Goal: Register for event/course: Register for event/course

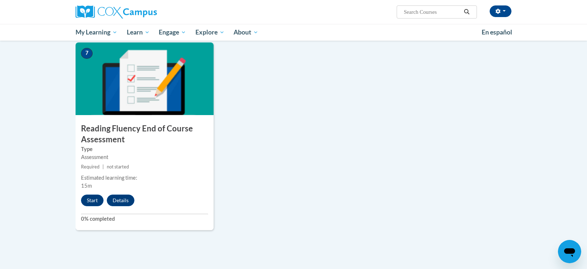
scroll to position [537, 0]
click at [93, 200] on button "Start" at bounding box center [92, 200] width 23 height 12
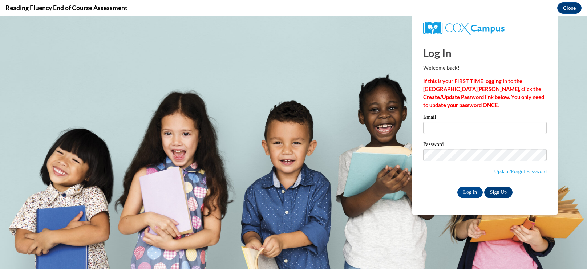
scroll to position [0, 0]
click at [433, 126] on input "Email" at bounding box center [484, 128] width 123 height 12
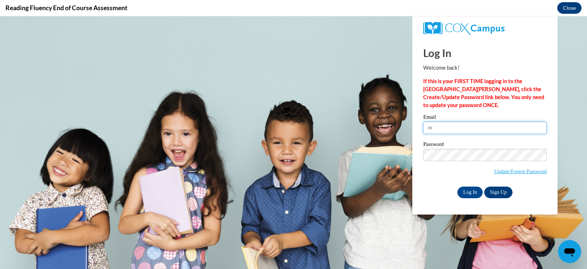
type input "rocketyo8@gmail.com"
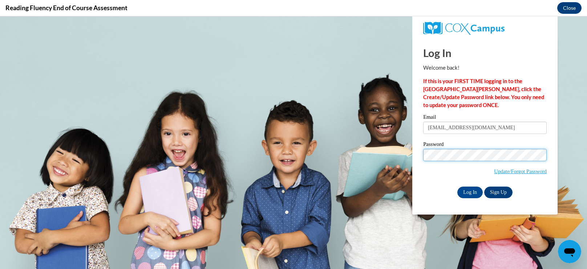
click at [457, 187] on input "Log In" at bounding box center [469, 193] width 25 height 12
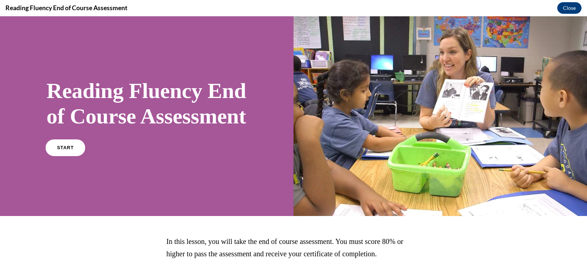
click at [64, 156] on link "START" at bounding box center [65, 147] width 40 height 17
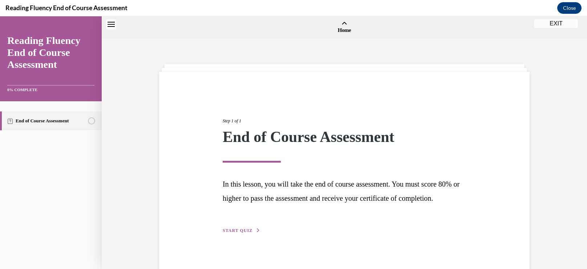
scroll to position [23, 0]
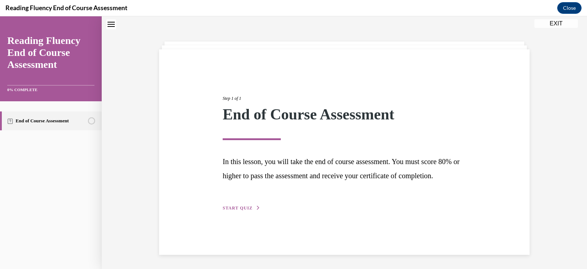
click at [233, 211] on button "START QUIZ" at bounding box center [242, 208] width 38 height 7
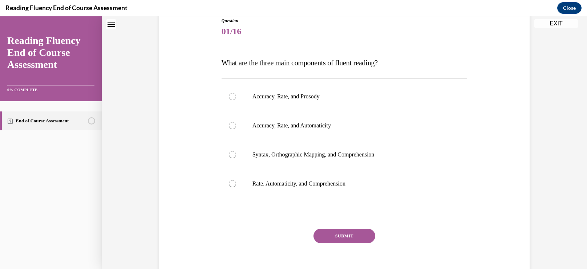
scroll to position [85, 0]
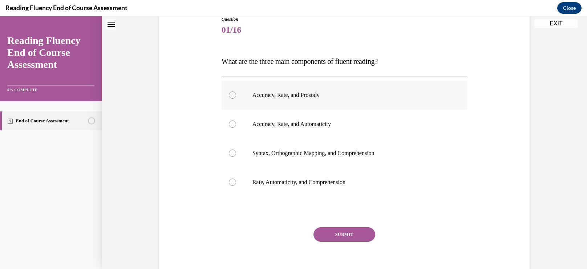
click at [237, 94] on label "Accuracy, Rate, and Prosody" at bounding box center [344, 95] width 246 height 29
click at [236, 94] on input "Accuracy, Rate, and Prosody" at bounding box center [232, 94] width 7 height 7
radio input "true"
click at [335, 232] on button "SUBMIT" at bounding box center [344, 234] width 62 height 15
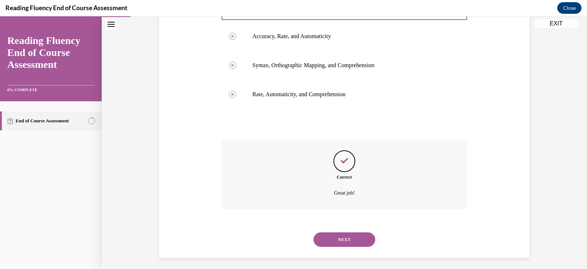
scroll to position [176, 0]
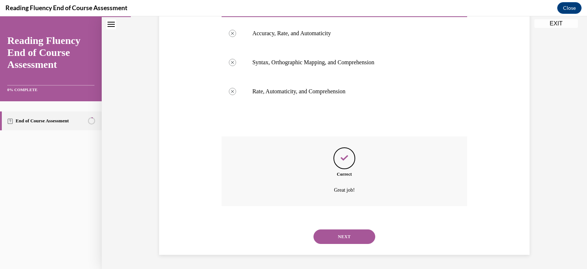
click at [354, 237] on button "NEXT" at bounding box center [344, 236] width 62 height 15
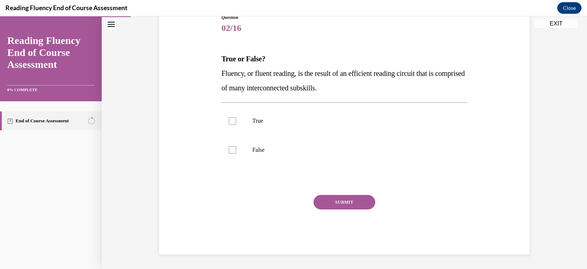
scroll to position [81, 0]
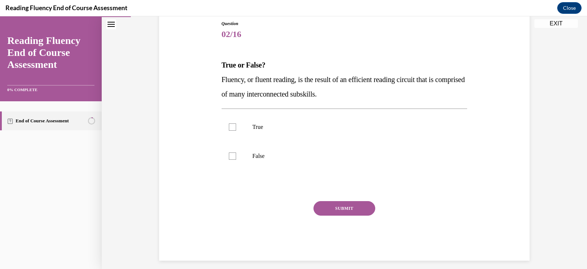
drag, startPoint x: 220, startPoint y: 74, endPoint x: 383, endPoint y: 94, distance: 163.5
click at [383, 94] on div "Question 02/16 True or False? Fluency, or fluent reading, is the result of an e…" at bounding box center [344, 134] width 249 height 251
click at [197, 66] on div "Question 02/16 True or False? Fluency, or fluent reading, is the result of an e…" at bounding box center [344, 130] width 374 height 262
drag, startPoint x: 214, startPoint y: 62, endPoint x: 371, endPoint y: 95, distance: 160.4
click at [371, 95] on div "Question 02/16 True or False? Fluency, or fluent reading, is the result of an e…" at bounding box center [344, 130] width 374 height 262
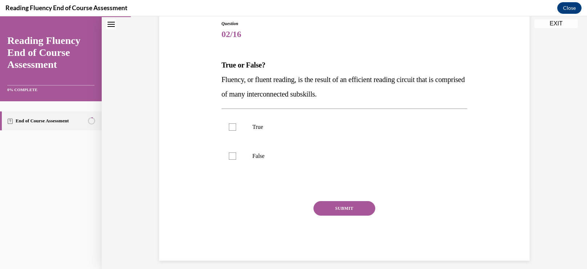
copy div "True or False? Fluency, or fluent reading, is the result of an efficient readin…"
click at [230, 127] on div at bounding box center [232, 126] width 7 height 7
click at [230, 127] on input "True" at bounding box center [232, 126] width 7 height 7
checkbox input "true"
click at [332, 204] on button "SUBMIT" at bounding box center [344, 208] width 62 height 15
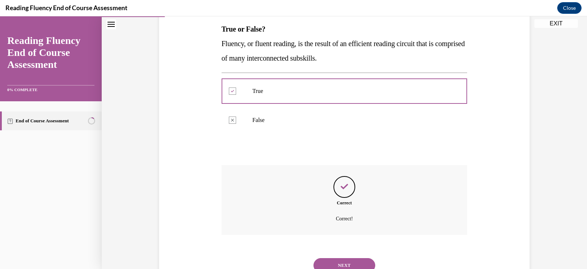
scroll to position [145, 0]
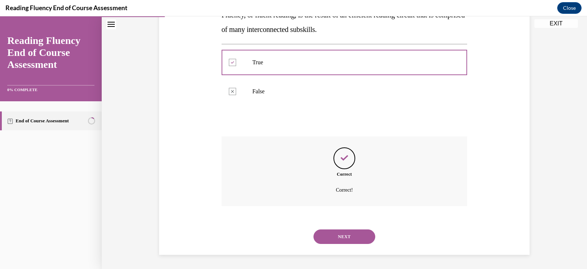
click at [331, 238] on button "NEXT" at bounding box center [344, 236] width 62 height 15
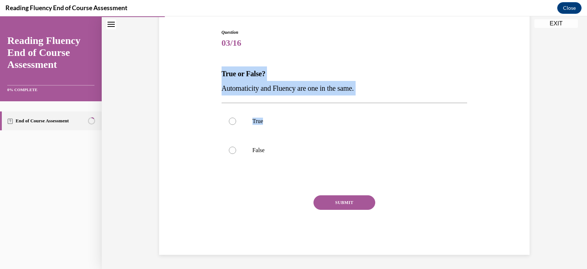
drag, startPoint x: 219, startPoint y: 70, endPoint x: 370, endPoint y: 96, distance: 153.9
click at [370, 96] on div "Question 03/16 True or False? Automaticity and Fluency are one in the same.  Tr…" at bounding box center [344, 131] width 374 height 248
copy div "True or False? Automaticity and Fluency are one in the same.  True"
click at [232, 150] on div at bounding box center [232, 150] width 7 height 7
click at [232, 150] on input "False" at bounding box center [232, 150] width 7 height 7
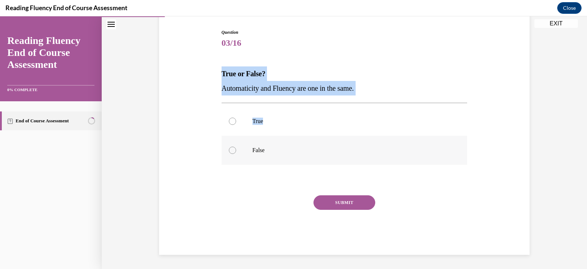
radio input "true"
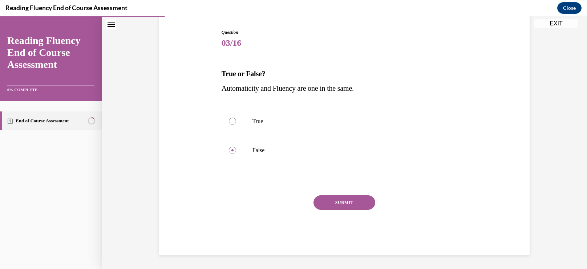
click at [346, 204] on button "SUBMIT" at bounding box center [344, 202] width 62 height 15
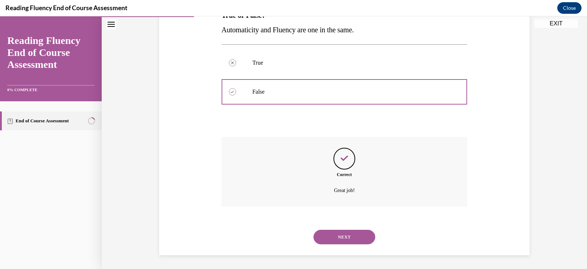
scroll to position [131, 0]
click at [331, 238] on button "NEXT" at bounding box center [344, 236] width 62 height 15
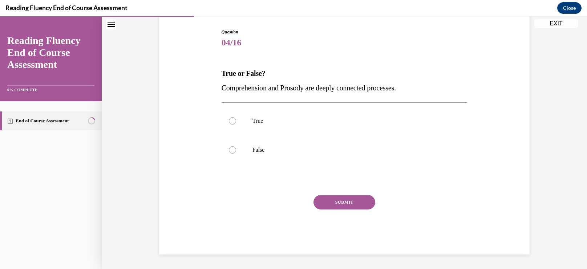
scroll to position [72, 0]
drag, startPoint x: 216, startPoint y: 72, endPoint x: 431, endPoint y: 89, distance: 215.2
click at [431, 89] on div "Question 04/16 True or False? Comprehension and Prosody are deeply connected pr…" at bounding box center [344, 131] width 374 height 248
copy div "True or False? Comprehension and Prosody are deeply connected processes."
click at [235, 119] on div at bounding box center [232, 121] width 7 height 7
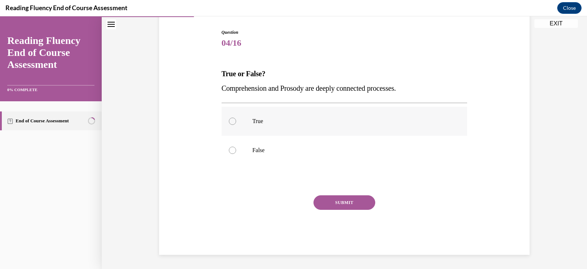
click at [235, 119] on input "True" at bounding box center [232, 121] width 7 height 7
radio input "true"
click at [334, 199] on button "SUBMIT" at bounding box center [344, 202] width 62 height 15
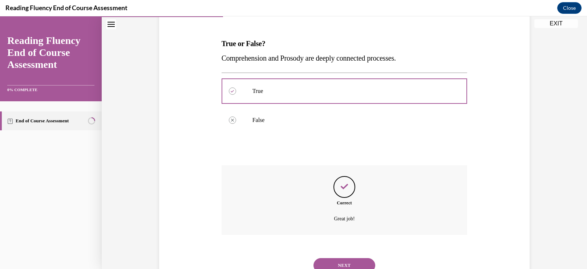
scroll to position [131, 0]
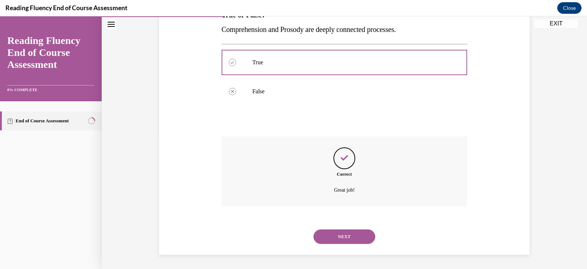
click at [325, 237] on button "NEXT" at bounding box center [344, 236] width 62 height 15
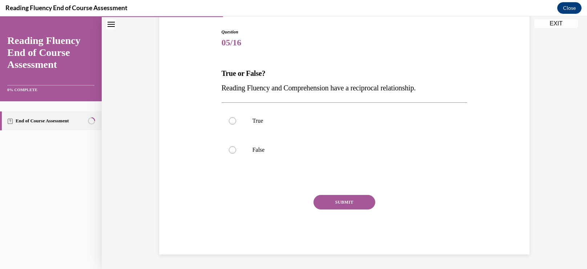
scroll to position [72, 0]
drag, startPoint x: 216, startPoint y: 72, endPoint x: 441, endPoint y: 87, distance: 225.2
click at [441, 87] on div "Question 05/16 True or False? Reading Fluency and Comprehension have a reciproc…" at bounding box center [344, 131] width 374 height 248
copy div "True or False? Reading Fluency and Comprehension have a reciprocal relationship."
click at [233, 116] on label "True" at bounding box center [344, 121] width 246 height 29
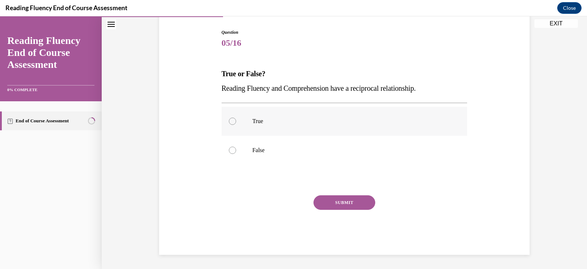
click at [233, 118] on input "True" at bounding box center [232, 121] width 7 height 7
radio input "true"
click at [321, 200] on button "SUBMIT" at bounding box center [344, 202] width 62 height 15
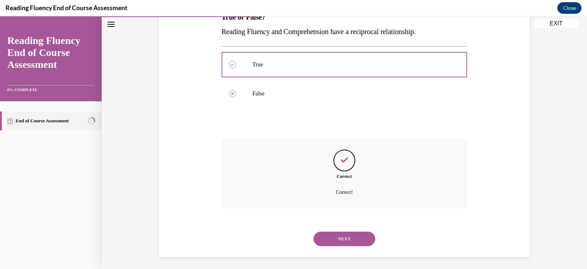
scroll to position [131, 0]
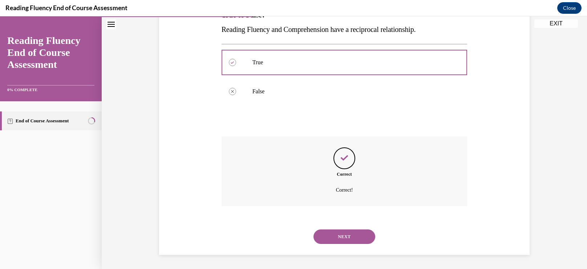
click at [332, 238] on button "NEXT" at bounding box center [344, 236] width 62 height 15
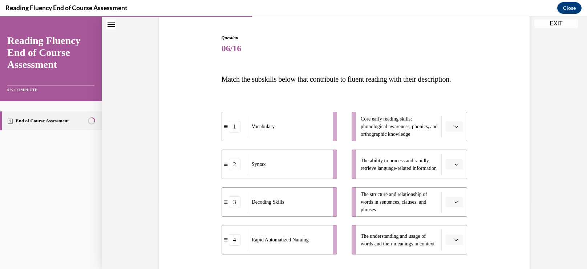
scroll to position [68, 0]
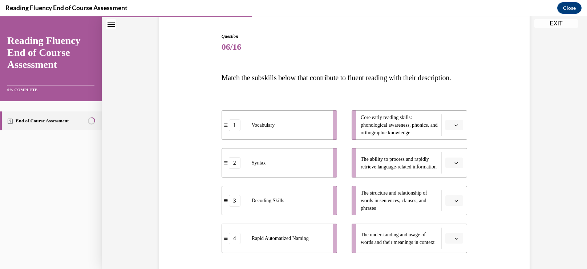
click at [456, 203] on icon "button" at bounding box center [456, 201] width 4 height 4
click at [452, 171] on span "2" at bounding box center [451, 170] width 3 height 6
click at [453, 166] on span "button" at bounding box center [455, 162] width 5 height 5
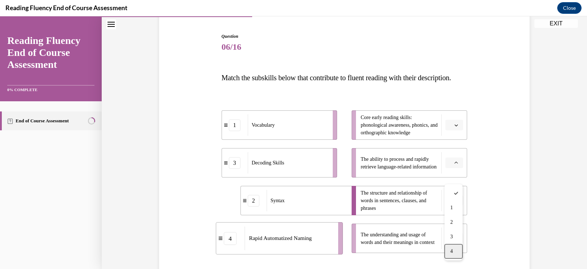
click at [450, 253] on span "4" at bounding box center [451, 251] width 3 height 6
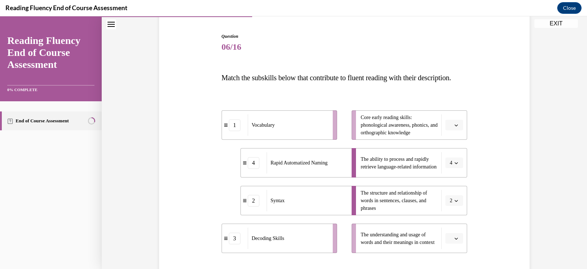
click at [450, 242] on span "Please select an option" at bounding box center [450, 238] width 3 height 7
click at [449, 193] on div "1" at bounding box center [453, 192] width 18 height 15
click at [454, 128] on span "button" at bounding box center [455, 125] width 5 height 5
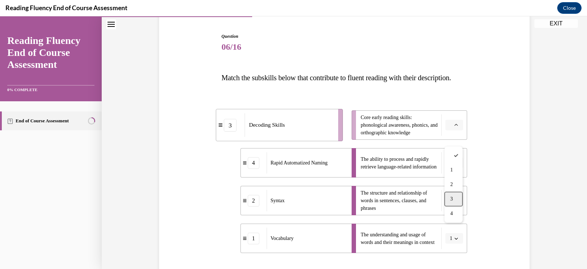
click at [454, 200] on div "3" at bounding box center [453, 199] width 18 height 15
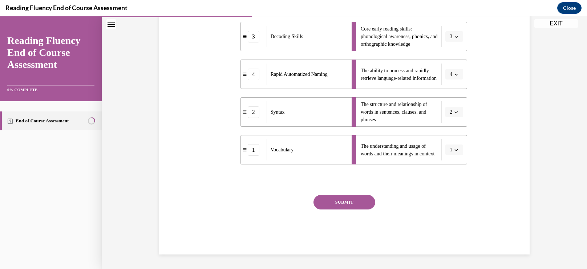
scroll to position [169, 0]
click at [351, 216] on div "SUBMIT" at bounding box center [344, 213] width 246 height 36
click at [356, 205] on button "SUBMIT" at bounding box center [344, 202] width 62 height 15
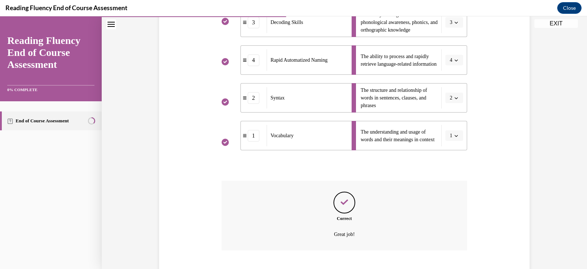
scroll to position [229, 0]
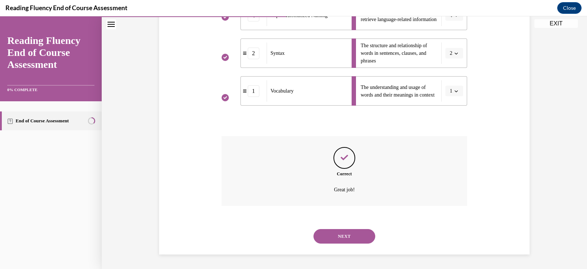
click at [327, 237] on button "NEXT" at bounding box center [344, 236] width 62 height 15
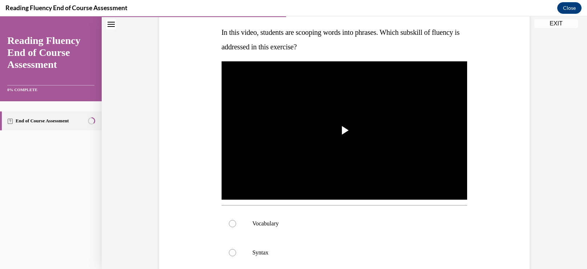
scroll to position [117, 0]
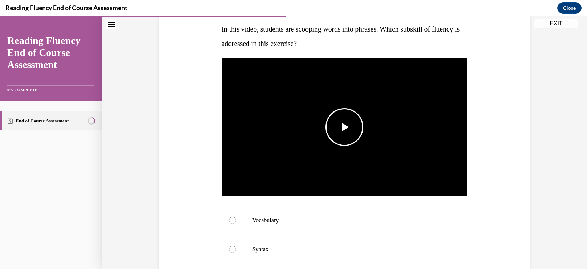
click at [344, 127] on span "Video player" at bounding box center [344, 127] width 0 height 0
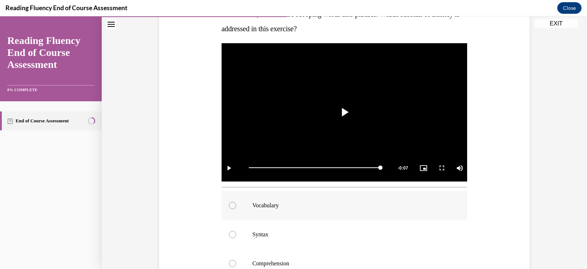
scroll to position [131, 0]
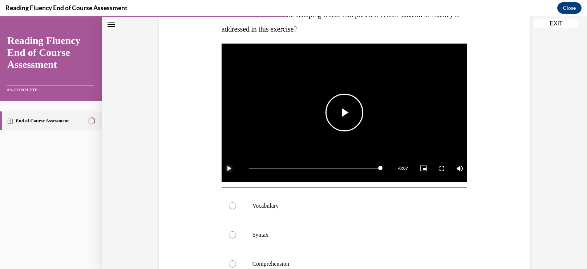
click at [235, 168] on span "Video player" at bounding box center [228, 168] width 15 height 0
click at [454, 171] on div "Mute" at bounding box center [449, 168] width 36 height 27
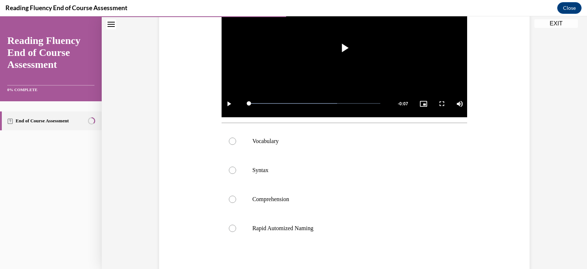
scroll to position [195, 0]
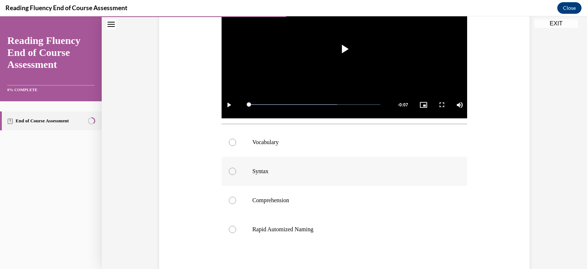
click at [232, 166] on label "Syntax" at bounding box center [344, 171] width 246 height 29
click at [232, 168] on input "Syntax" at bounding box center [232, 171] width 7 height 7
radio input "true"
click at [232, 171] on circle at bounding box center [232, 171] width 2 height 2
click at [232, 171] on input "Syntax" at bounding box center [232, 171] width 7 height 7
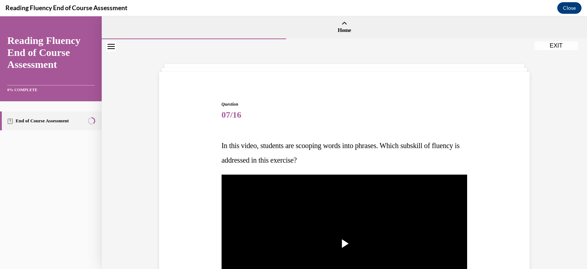
scroll to position [0, 0]
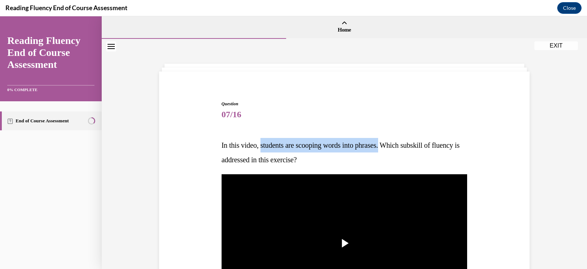
drag, startPoint x: 262, startPoint y: 144, endPoint x: 392, endPoint y: 140, distance: 129.3
click at [392, 140] on p "In this video, students are scooping words into phrases. Which subskill of flue…" at bounding box center [344, 152] width 246 height 29
copy span "students are scooping words into phrases."
drag, startPoint x: 218, startPoint y: 144, endPoint x: 338, endPoint y: 154, distance: 120.5
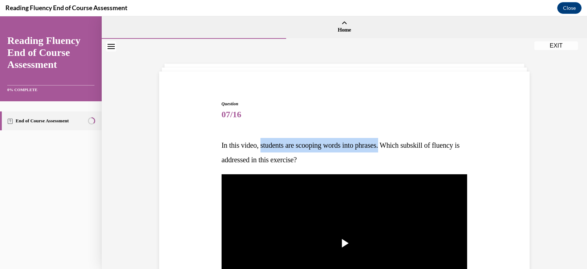
copy span "In this video, students are scooping words into phrases. Which subskill of flue…"
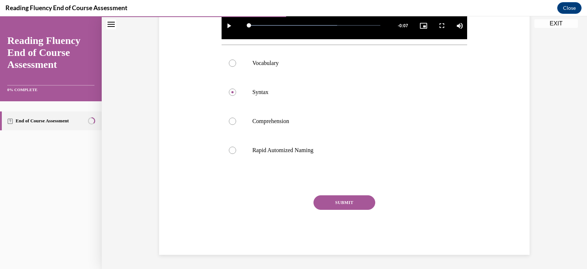
click at [349, 200] on button "SUBMIT" at bounding box center [344, 202] width 62 height 15
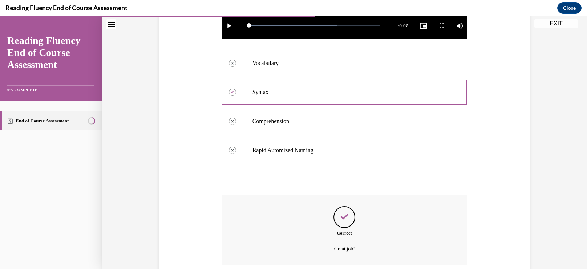
scroll to position [332, 0]
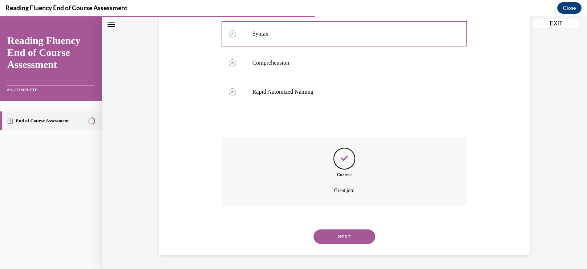
click at [332, 235] on button "NEXT" at bounding box center [344, 236] width 62 height 15
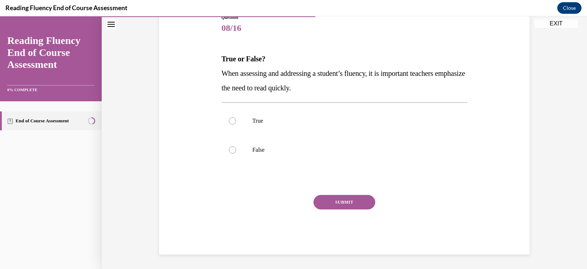
scroll to position [81, 0]
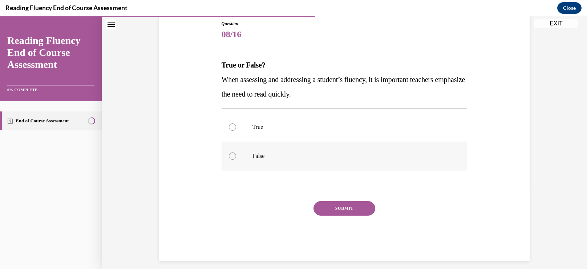
click at [237, 153] on label "False" at bounding box center [344, 156] width 246 height 29
click at [236, 153] on input "False" at bounding box center [232, 155] width 7 height 7
radio input "true"
click at [342, 208] on button "SUBMIT" at bounding box center [344, 208] width 62 height 15
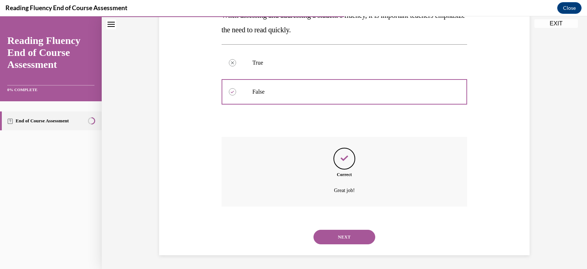
scroll to position [145, 0]
click at [333, 235] on button "NEXT" at bounding box center [344, 236] width 62 height 15
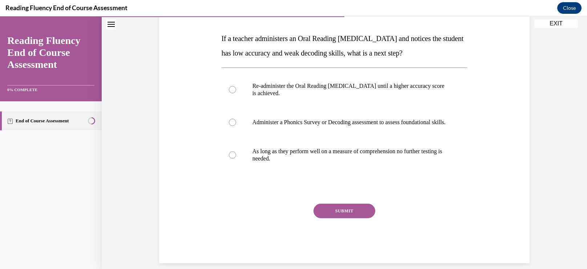
scroll to position [109, 0]
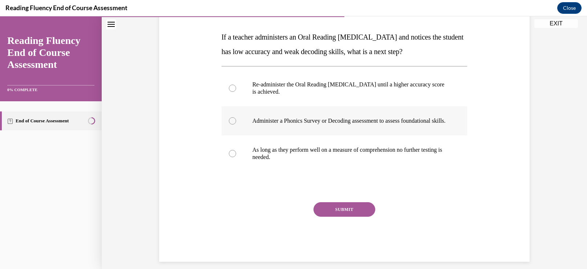
click at [247, 123] on label "Administer a Phonics Survey or Decoding assessment to assess foundational skill…" at bounding box center [344, 120] width 246 height 29
click at [236, 123] on input "Administer a Phonics Survey or Decoding assessment to assess foundational skill…" at bounding box center [232, 120] width 7 height 7
radio input "true"
click at [335, 217] on button "SUBMIT" at bounding box center [344, 209] width 62 height 15
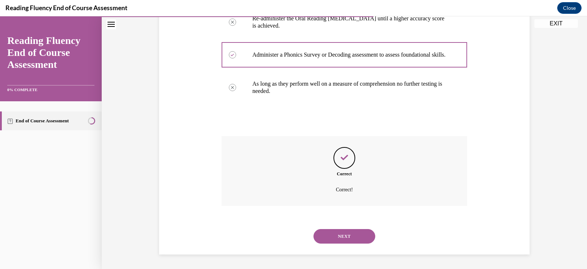
click at [334, 236] on button "NEXT" at bounding box center [344, 236] width 62 height 15
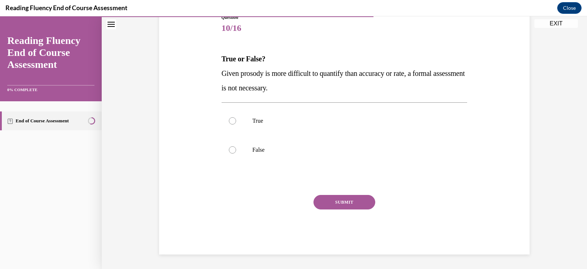
scroll to position [81, 0]
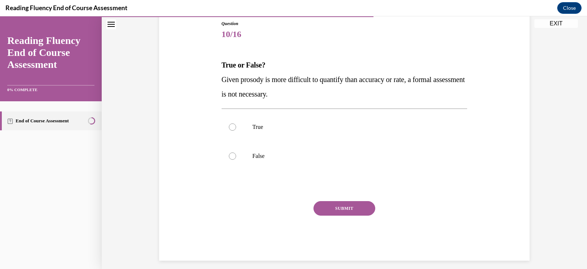
drag, startPoint x: 212, startPoint y: 60, endPoint x: 319, endPoint y: 91, distance: 111.3
click at [319, 91] on div "Question 10/16 True or False? Given prosody is more difficult to quantify than …" at bounding box center [344, 130] width 374 height 262
copy div "True or False? Given prosody is more difficult to quantify than accuracy or rat…"
click at [252, 153] on p "False" at bounding box center [350, 155] width 197 height 7
click at [236, 153] on input "False" at bounding box center [232, 155] width 7 height 7
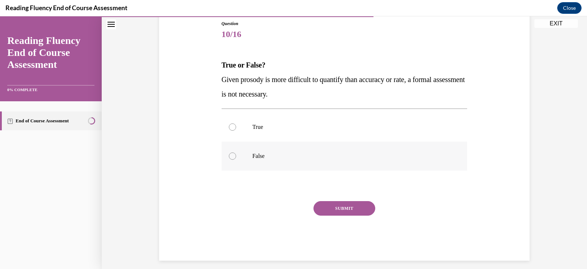
radio input "true"
click at [332, 203] on button "SUBMIT" at bounding box center [344, 208] width 62 height 15
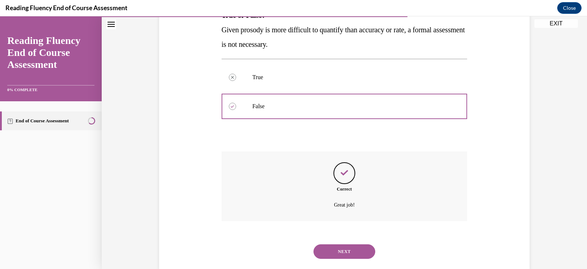
scroll to position [145, 0]
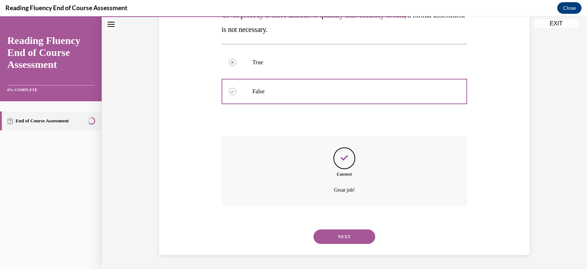
click at [326, 232] on button "NEXT" at bounding box center [344, 236] width 62 height 15
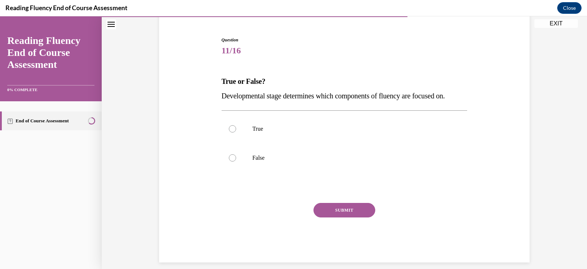
scroll to position [70, 0]
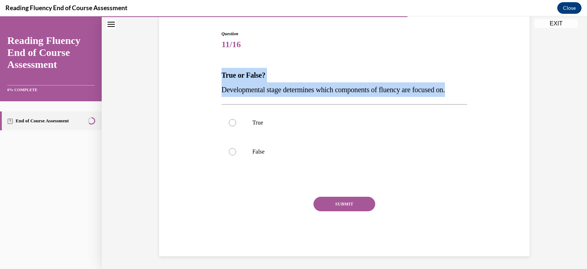
drag, startPoint x: 215, startPoint y: 71, endPoint x: 522, endPoint y: 92, distance: 307.1
click at [522, 92] on div "Question 11/16 True or False? Developmental stage determines which components o…" at bounding box center [344, 133] width 374 height 248
copy div "True or False? Developmental stage determines which components of fluency are f…"
click at [298, 118] on label "True" at bounding box center [344, 122] width 246 height 29
click at [236, 119] on input "True" at bounding box center [232, 122] width 7 height 7
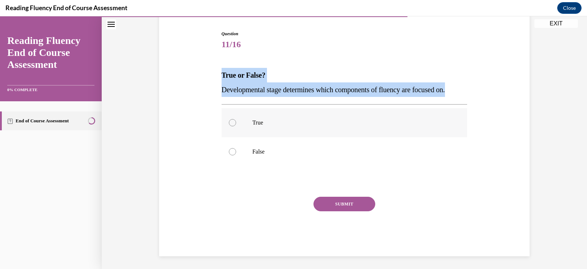
radio input "true"
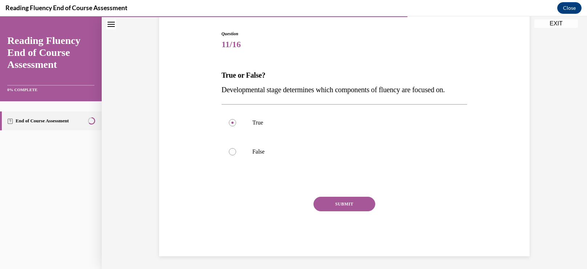
click at [328, 204] on button "SUBMIT" at bounding box center [344, 204] width 62 height 15
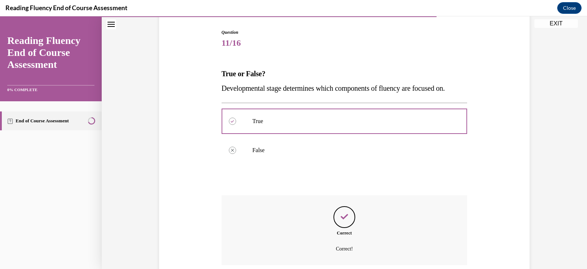
scroll to position [131, 0]
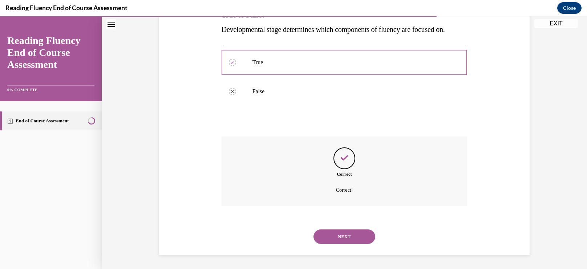
click at [325, 231] on button "NEXT" at bounding box center [344, 236] width 62 height 15
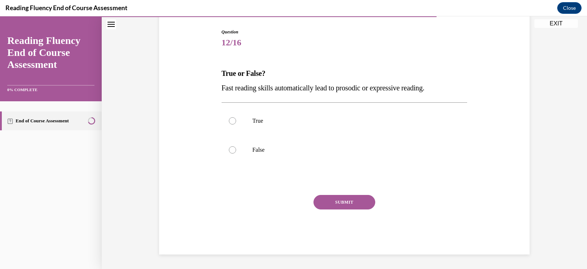
scroll to position [72, 0]
click at [254, 151] on p "False" at bounding box center [350, 150] width 197 height 7
click at [236, 151] on input "False" at bounding box center [232, 150] width 7 height 7
radio input "true"
click at [348, 204] on button "SUBMIT" at bounding box center [344, 202] width 62 height 15
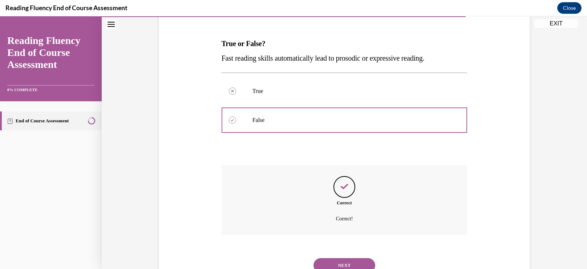
scroll to position [131, 0]
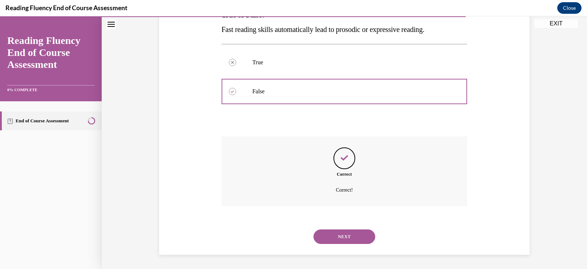
click at [329, 239] on button "NEXT" at bounding box center [344, 236] width 62 height 15
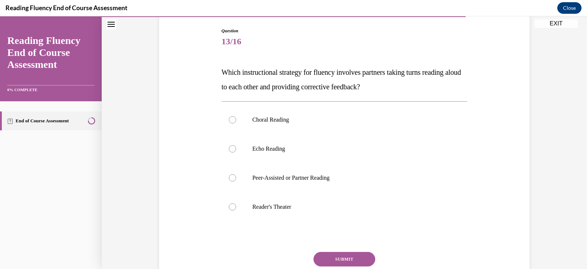
scroll to position [73, 0]
click at [238, 181] on label "Peer-Assisted or Partner Reading" at bounding box center [344, 178] width 246 height 29
click at [236, 181] on input "Peer-Assisted or Partner Reading" at bounding box center [232, 178] width 7 height 7
radio input "true"
click at [337, 257] on button "SUBMIT" at bounding box center [344, 259] width 62 height 15
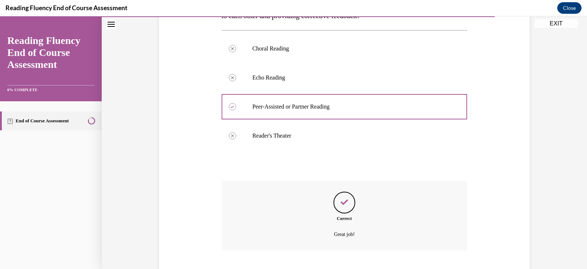
scroll to position [189, 0]
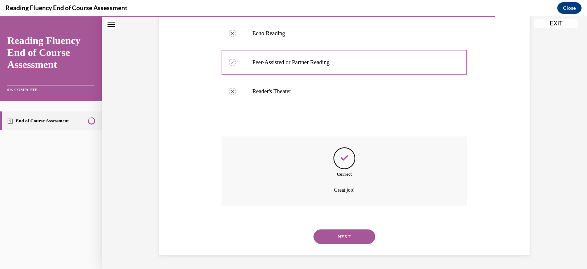
click at [334, 235] on button "NEXT" at bounding box center [344, 236] width 62 height 15
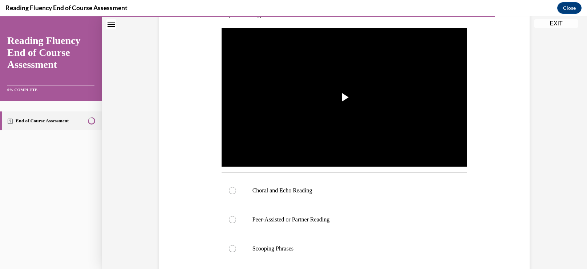
scroll to position [152, 0]
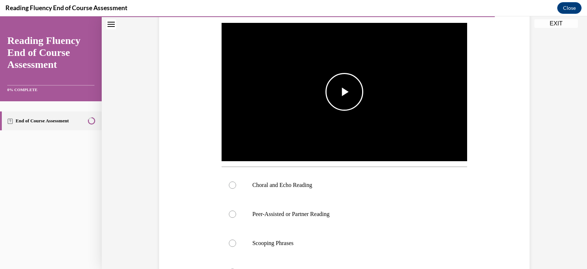
click at [309, 111] on img "Video player" at bounding box center [344, 92] width 246 height 138
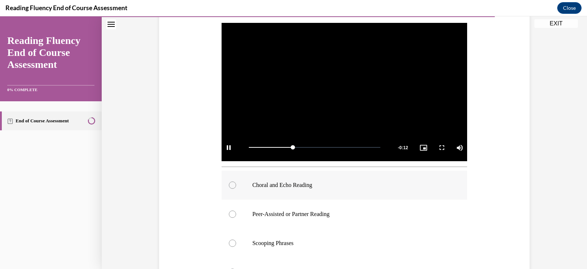
click at [249, 185] on label "Choral and Echo Reading" at bounding box center [344, 185] width 246 height 29
click at [236, 185] on input "Choral and Echo Reading" at bounding box center [232, 185] width 7 height 7
radio input "true"
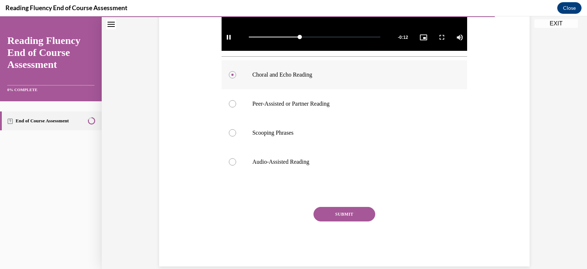
scroll to position [274, 0]
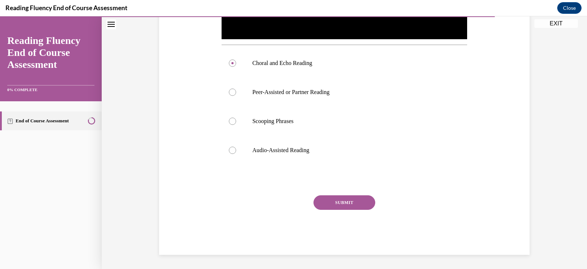
click at [342, 201] on button "SUBMIT" at bounding box center [344, 202] width 62 height 15
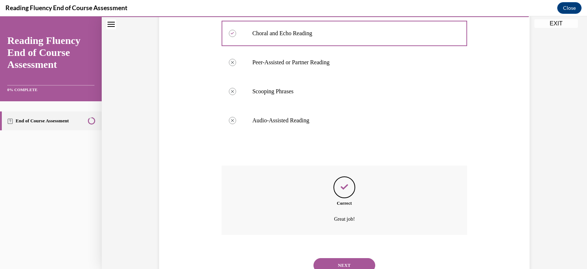
scroll to position [332, 0]
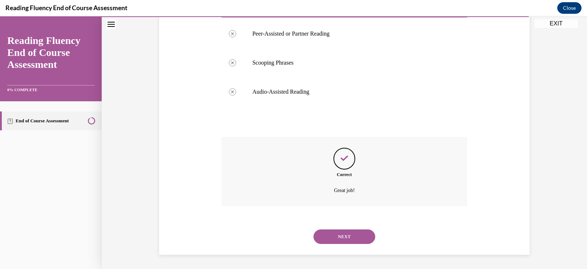
click at [327, 232] on button "NEXT" at bounding box center [344, 236] width 62 height 15
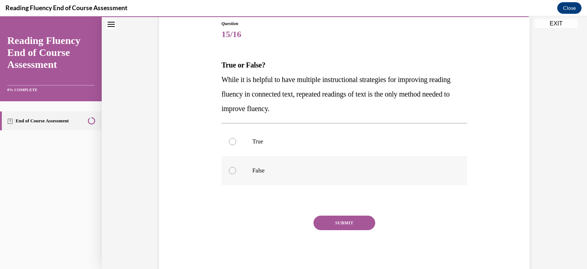
click at [244, 170] on label "False" at bounding box center [344, 170] width 246 height 29
click at [236, 170] on input "False" at bounding box center [232, 170] width 7 height 7
radio input "true"
click at [331, 223] on button "SUBMIT" at bounding box center [344, 223] width 62 height 15
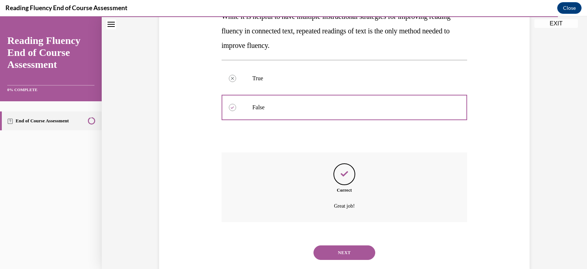
scroll to position [160, 0]
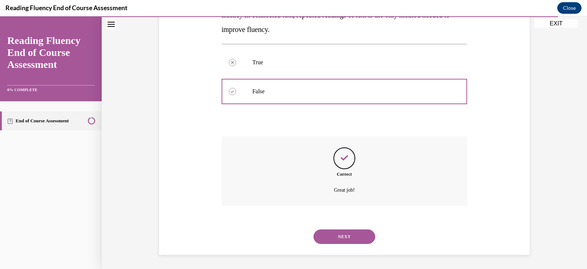
click at [326, 234] on button "NEXT" at bounding box center [344, 236] width 62 height 15
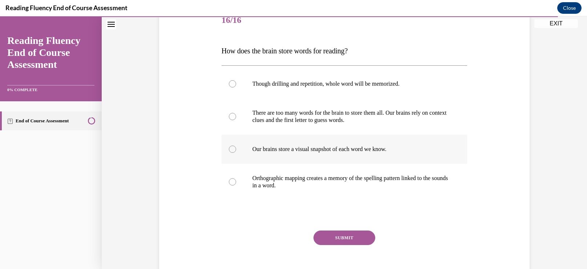
scroll to position [92, 0]
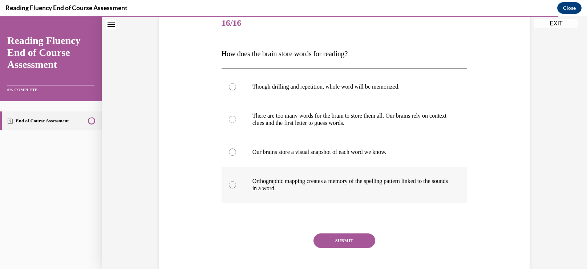
click at [256, 192] on label "Orthographic mapping creates a memory of the spelling pattern linked to the sou…" at bounding box center [344, 185] width 246 height 36
click at [236, 188] on input "Orthographic mapping creates a memory of the spelling pattern linked to the sou…" at bounding box center [232, 184] width 7 height 7
radio input "true"
click at [334, 239] on button "SUBMIT" at bounding box center [344, 240] width 62 height 15
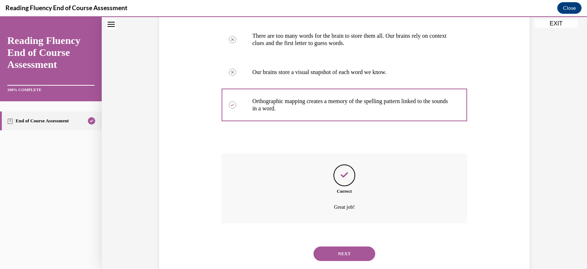
scroll to position [189, 0]
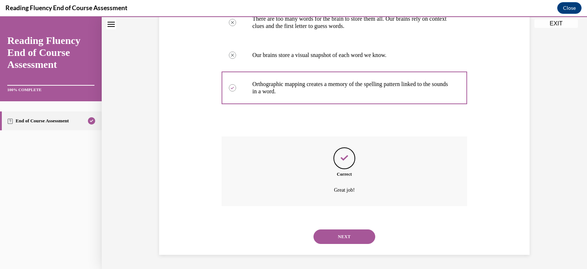
click at [334, 239] on button "NEXT" at bounding box center [344, 236] width 62 height 15
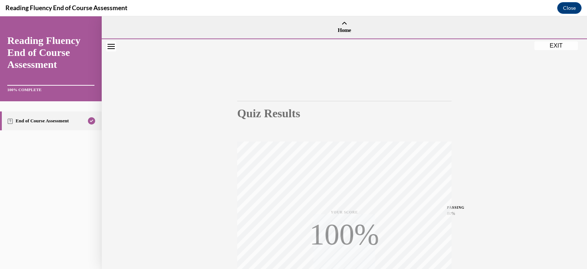
scroll to position [119, 0]
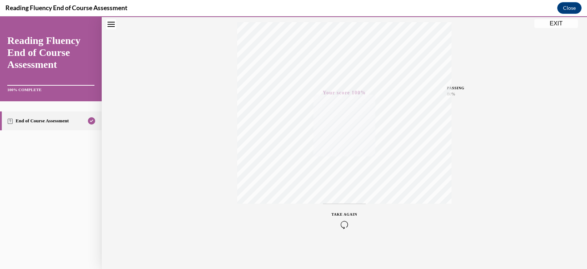
click at [541, 26] on button "EXIT" at bounding box center [556, 23] width 44 height 9
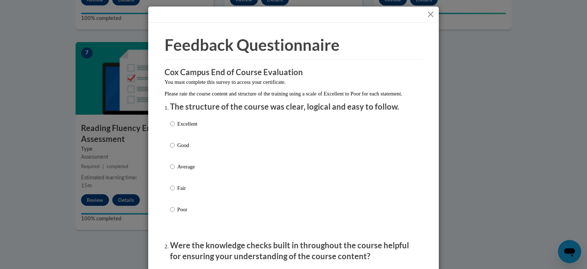
click at [181, 149] on p "Good" at bounding box center [187, 145] width 20 height 8
click at [175, 149] on input "Good" at bounding box center [172, 145] width 5 height 8
radio input "true"
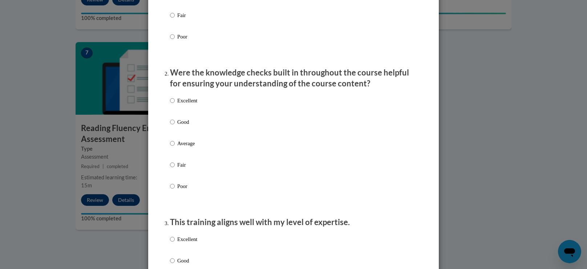
click at [178, 126] on p "Good" at bounding box center [187, 122] width 20 height 8
click at [175, 126] on input "Good" at bounding box center [172, 122] width 5 height 8
radio input "true"
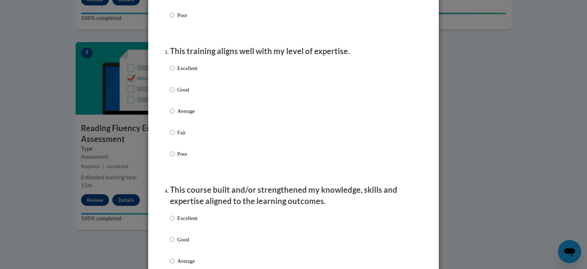
click at [179, 94] on p "Good" at bounding box center [187, 90] width 20 height 8
click at [175, 94] on input "Good" at bounding box center [172, 90] width 5 height 8
radio input "true"
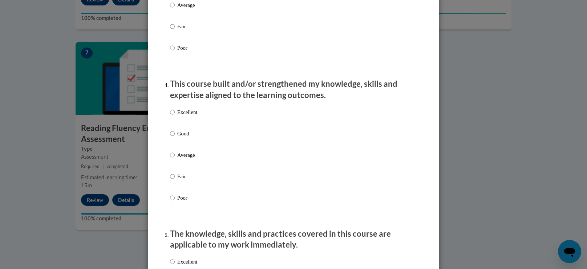
scroll to position [472, 0]
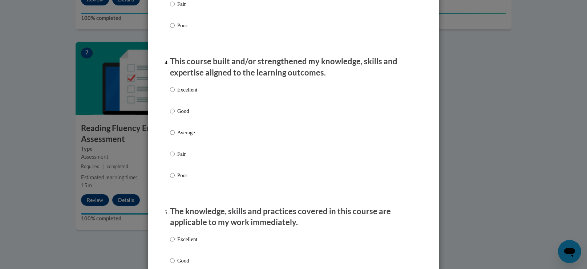
click at [176, 126] on label "Good" at bounding box center [183, 117] width 27 height 20
click at [175, 115] on input "Good" at bounding box center [172, 111] width 5 height 8
radio input "true"
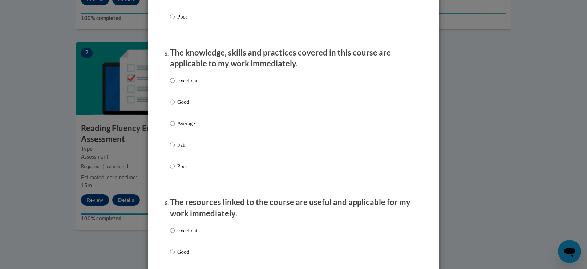
click at [184, 106] on p "Good" at bounding box center [187, 102] width 20 height 8
click at [175, 106] on input "Good" at bounding box center [172, 102] width 5 height 8
radio input "true"
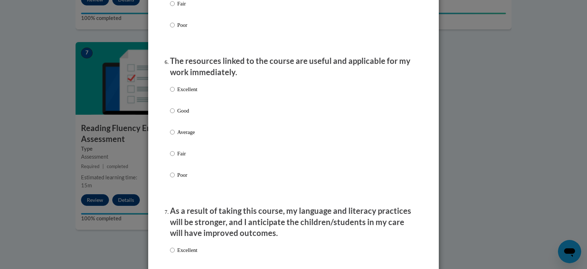
click at [184, 105] on label "Excellent" at bounding box center [183, 95] width 27 height 20
click at [175, 93] on input "Excellent" at bounding box center [172, 89] width 5 height 8
radio input "true"
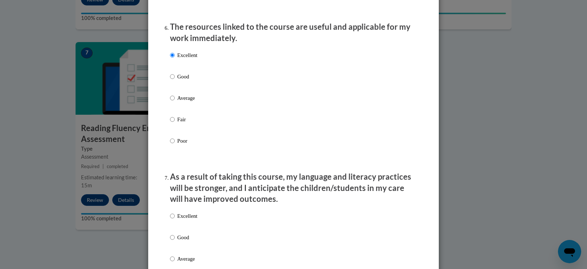
click at [188, 80] on p "Good" at bounding box center [187, 77] width 20 height 8
click at [175, 80] on input "Good" at bounding box center [172, 77] width 5 height 8
radio input "true"
click at [196, 59] on p "Excellent" at bounding box center [187, 55] width 20 height 8
click at [175, 59] on input "Excellent" at bounding box center [172, 55] width 5 height 8
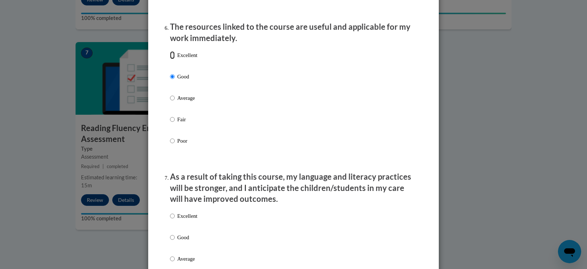
radio input "true"
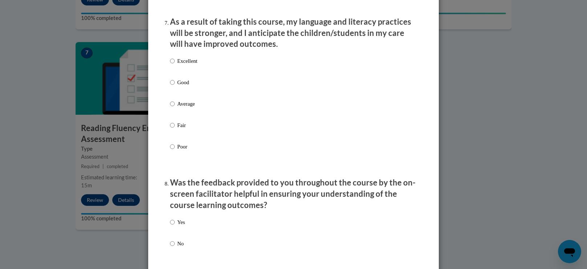
scroll to position [969, 0]
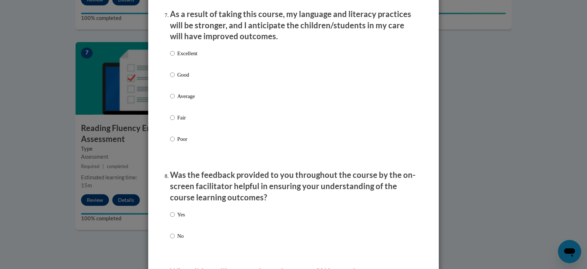
click at [196, 66] on label "Excellent" at bounding box center [183, 59] width 27 height 20
click at [175, 57] on input "Excellent" at bounding box center [172, 53] width 5 height 8
radio input "true"
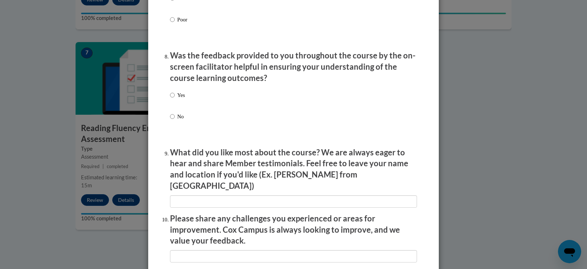
scroll to position [1089, 0]
click at [181, 98] on p "Yes" at bounding box center [181, 94] width 8 height 8
click at [175, 98] on input "Yes" at bounding box center [172, 94] width 5 height 8
radio input "true"
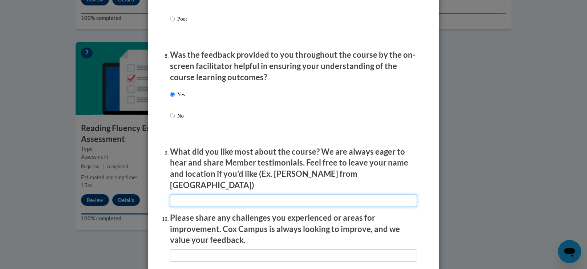
click at [190, 199] on input "textbox" at bounding box center [293, 201] width 247 height 12
type input "N/A"
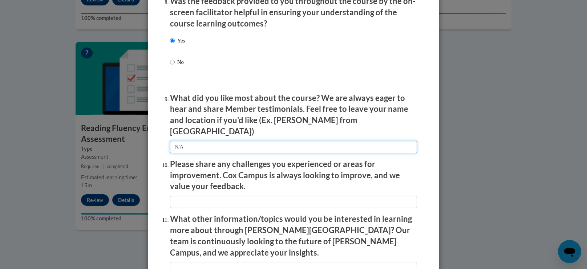
scroll to position [1158, 0]
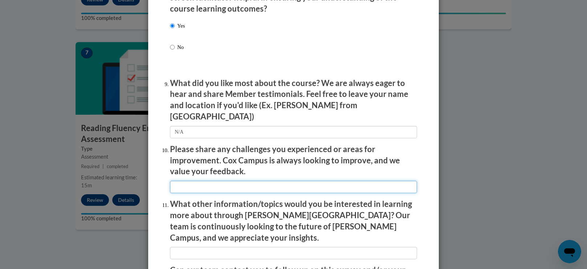
click at [206, 187] on input "textbox" at bounding box center [293, 187] width 247 height 12
type input "N/A"
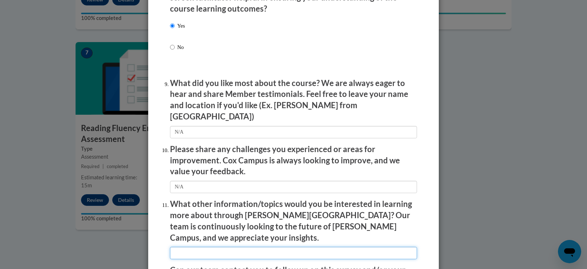
click at [198, 247] on input "textbox" at bounding box center [293, 253] width 247 height 12
type input "N/A"
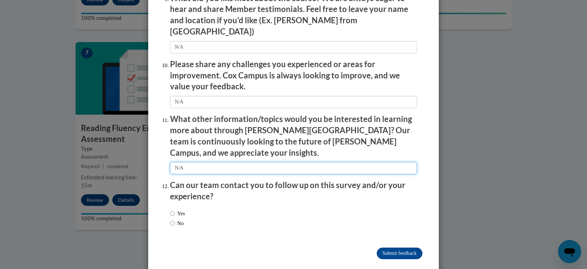
scroll to position [1242, 0]
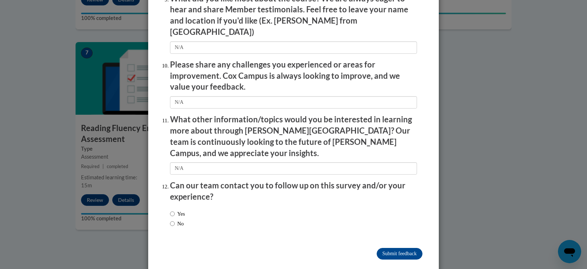
click at [177, 220] on label "No" at bounding box center [177, 224] width 14 height 8
click at [175, 220] on input "No" at bounding box center [172, 224] width 5 height 8
radio input "true"
click at [386, 248] on input "Submit feedback" at bounding box center [399, 254] width 46 height 12
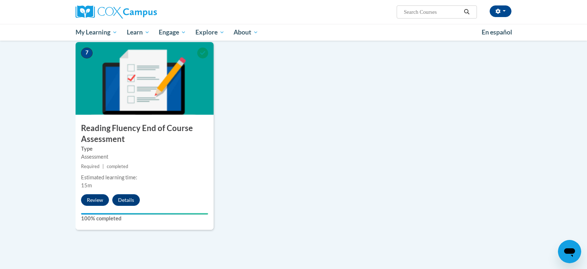
scroll to position [0, 0]
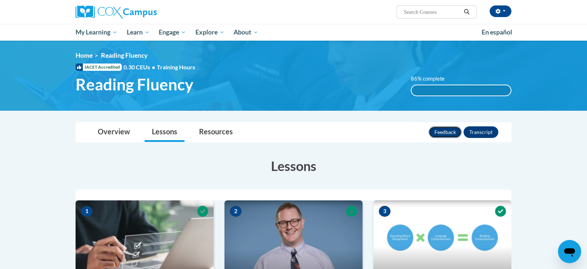
click at [436, 133] on button "Feedback" at bounding box center [444, 132] width 33 height 12
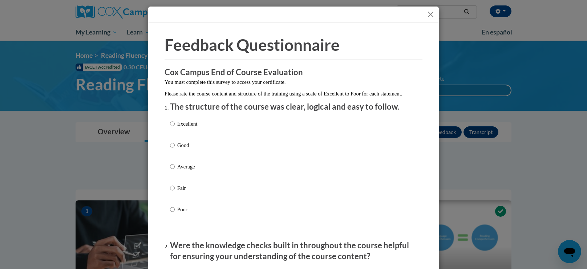
click at [428, 11] on button "Close" at bounding box center [430, 14] width 9 height 9
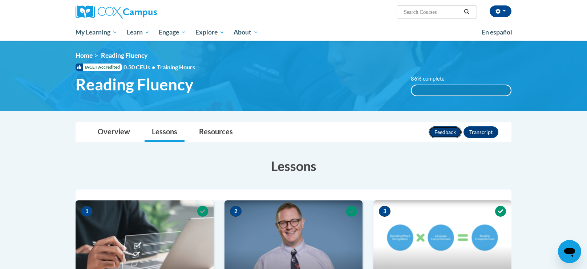
click at [441, 128] on button "Feedback" at bounding box center [444, 132] width 33 height 12
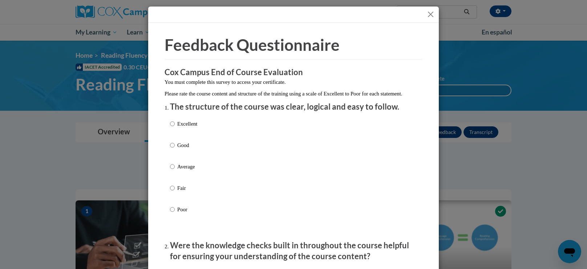
click at [188, 128] on p "Excellent" at bounding box center [187, 124] width 20 height 8
click at [175, 128] on input "Excellent" at bounding box center [172, 124] width 5 height 8
radio input "true"
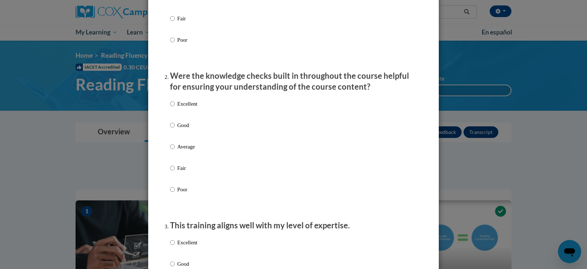
scroll to position [171, 0]
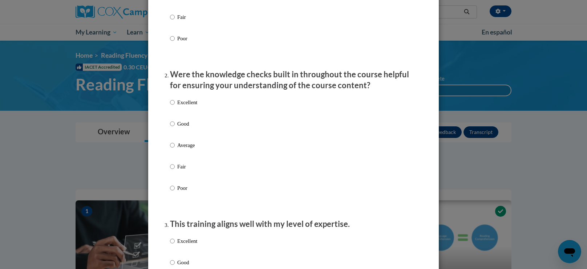
click at [180, 106] on p "Excellent" at bounding box center [187, 102] width 20 height 8
click at [175, 106] on input "Excellent" at bounding box center [172, 102] width 5 height 8
radio input "true"
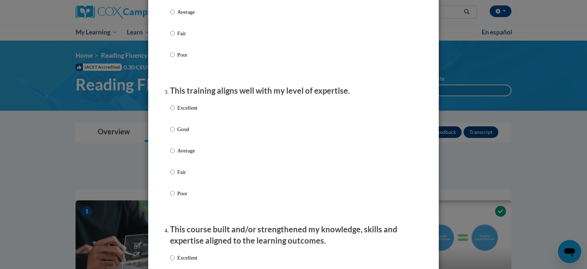
click at [180, 112] on p "Excellent" at bounding box center [187, 108] width 20 height 8
click at [175, 112] on input "Excellent" at bounding box center [172, 108] width 5 height 8
radio input "true"
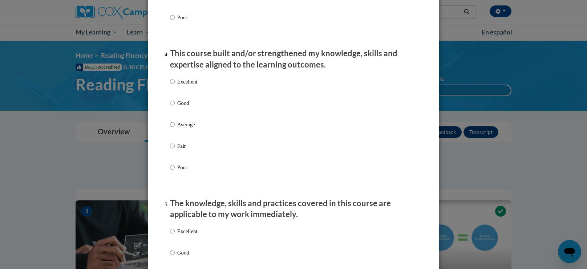
click at [189, 86] on p "Excellent" at bounding box center [187, 82] width 20 height 8
click at [175, 86] on input "Excellent" at bounding box center [172, 82] width 5 height 8
radio input "true"
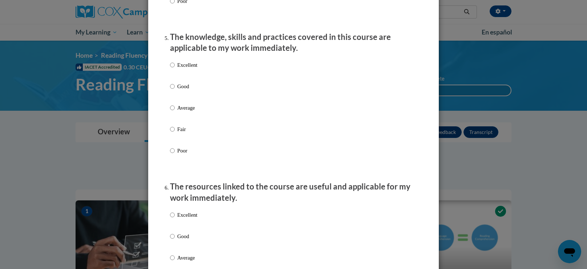
click at [195, 69] on p "Excellent" at bounding box center [187, 65] width 20 height 8
click at [175, 69] on input "Excellent" at bounding box center [172, 65] width 5 height 8
radio input "true"
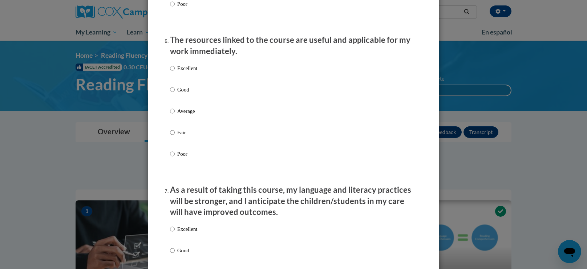
click at [195, 72] on p "Excellent" at bounding box center [187, 68] width 20 height 8
click at [175, 72] on input "Excellent" at bounding box center [172, 68] width 5 height 8
radio input "true"
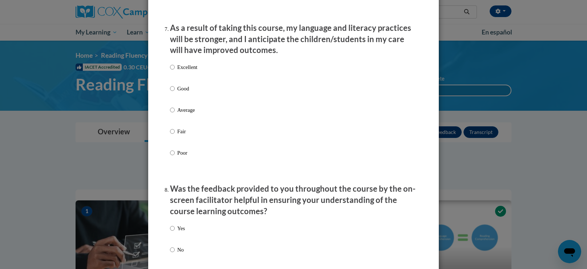
click at [195, 71] on p "Excellent" at bounding box center [187, 67] width 20 height 8
click at [175, 71] on input "Excellent" at bounding box center [172, 67] width 5 height 8
radio input "true"
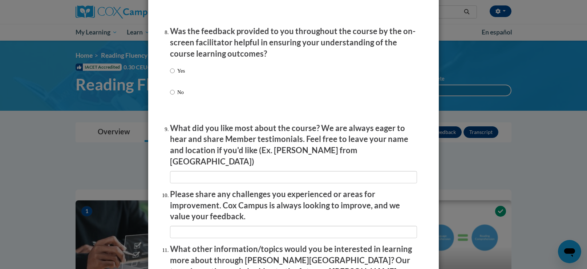
scroll to position [1114, 0]
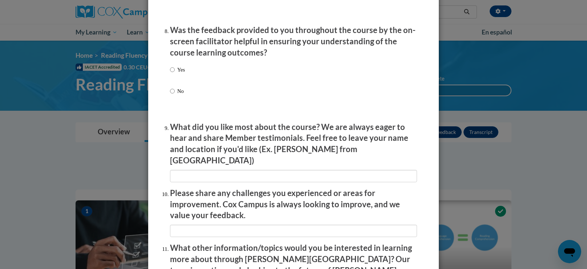
click at [195, 73] on div "Yes No" at bounding box center [293, 89] width 247 height 54
click at [178, 74] on p "Yes" at bounding box center [181, 70] width 8 height 8
click at [175, 74] on input "Yes" at bounding box center [172, 70] width 5 height 8
radio input "true"
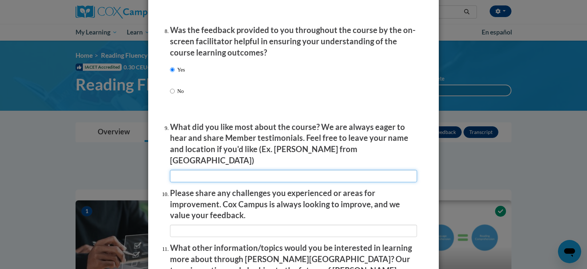
click at [189, 173] on input "textbox" at bounding box center [293, 176] width 247 height 12
type input "N/A"
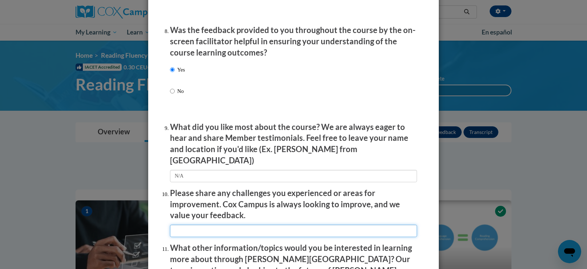
click at [192, 228] on input "textbox" at bounding box center [293, 231] width 247 height 12
type input "N/A"
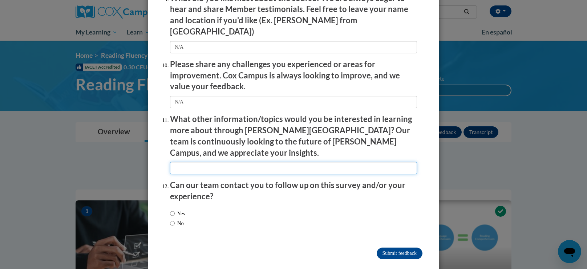
click at [196, 162] on input "textbox" at bounding box center [293, 168] width 247 height 12
type input "N/A"
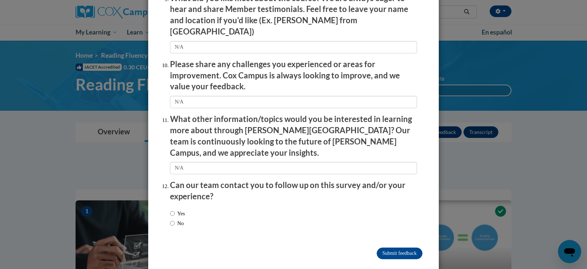
click at [177, 209] on label "Yes" at bounding box center [177, 213] width 15 height 8
click at [175, 209] on input "Yes" at bounding box center [172, 213] width 5 height 8
radio input "true"
click at [397, 248] on input "Submit feedback" at bounding box center [399, 254] width 46 height 12
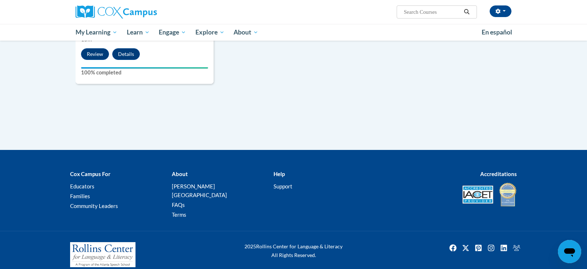
scroll to position [0, 0]
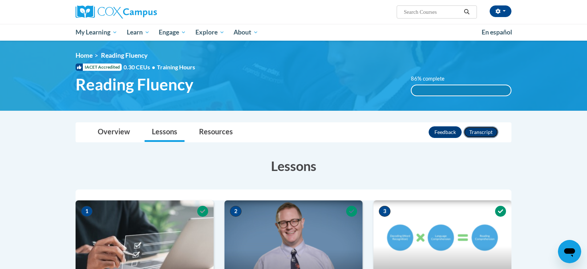
click at [484, 131] on button "Transcript" at bounding box center [480, 132] width 35 height 12
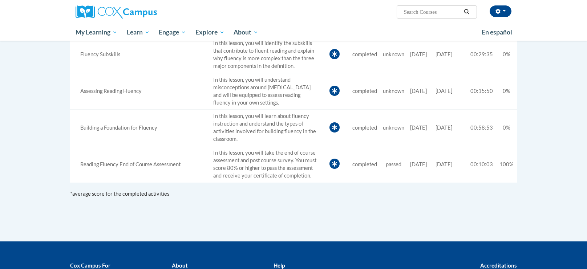
scroll to position [332, 0]
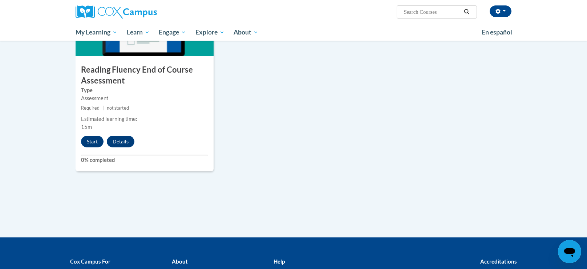
scroll to position [596, 0]
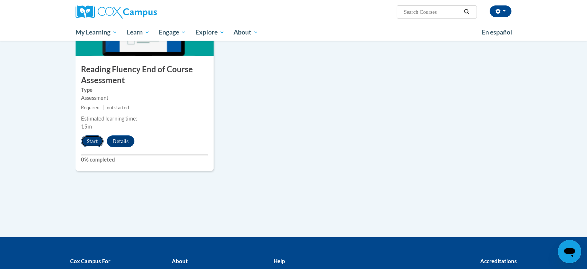
click at [88, 140] on button "Start" at bounding box center [92, 141] width 23 height 12
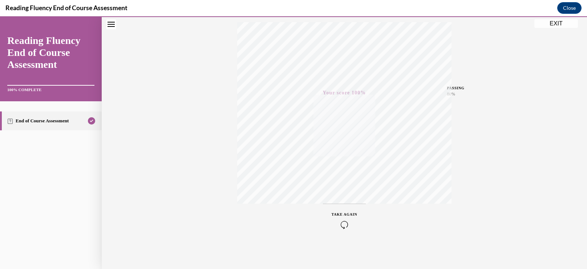
scroll to position [0, 0]
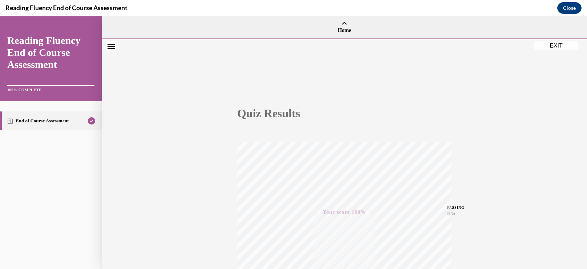
click at [551, 48] on button "EXIT" at bounding box center [556, 45] width 44 height 9
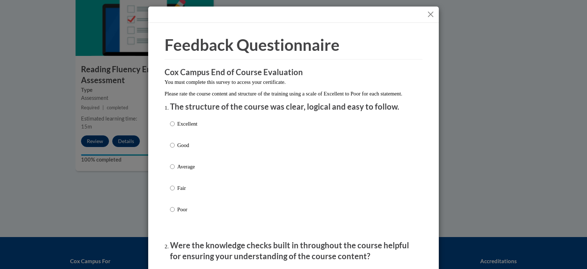
click at [179, 128] on p "Excellent" at bounding box center [187, 124] width 20 height 8
click at [175, 128] on input "Excellent" at bounding box center [172, 124] width 5 height 8
radio input "true"
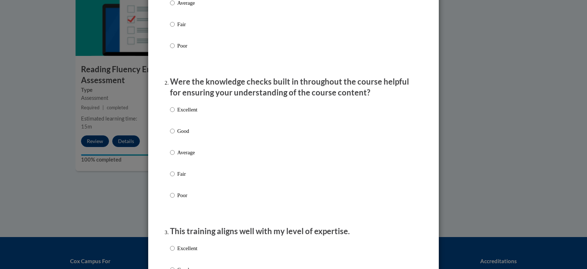
click at [184, 114] on p "Excellent" at bounding box center [187, 110] width 20 height 8
click at [175, 114] on input "Excellent" at bounding box center [172, 110] width 5 height 8
radio input "true"
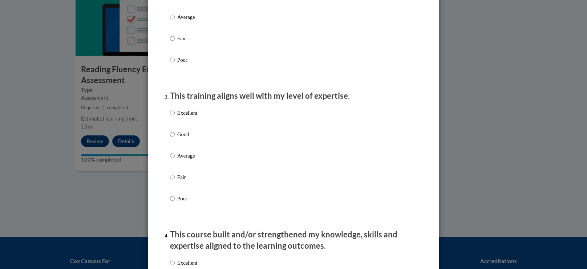
scroll to position [306, 0]
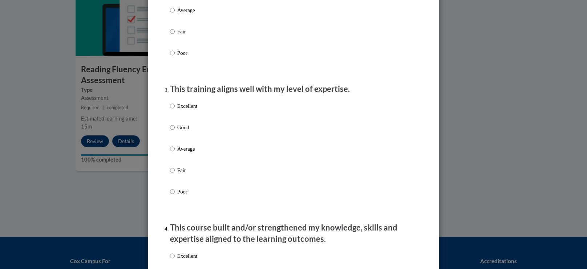
click at [179, 110] on p "Excellent" at bounding box center [187, 106] width 20 height 8
click at [175, 110] on input "Excellent" at bounding box center [172, 106] width 5 height 8
radio input "true"
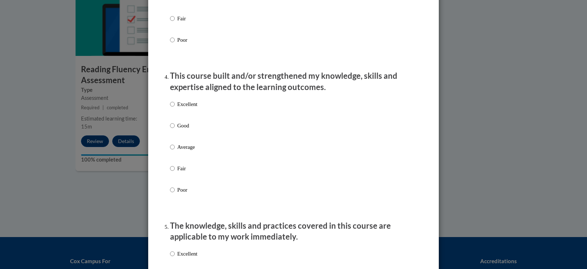
click at [181, 108] on p "Excellent" at bounding box center [187, 104] width 20 height 8
click at [175, 108] on input "Excellent" at bounding box center [172, 104] width 5 height 8
radio input "true"
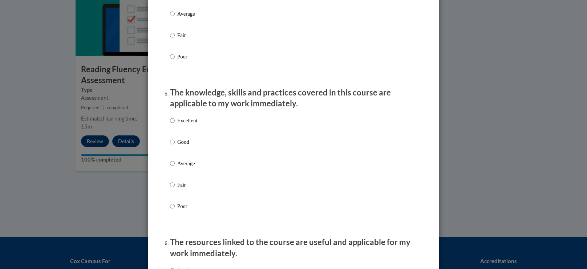
scroll to position [601, 0]
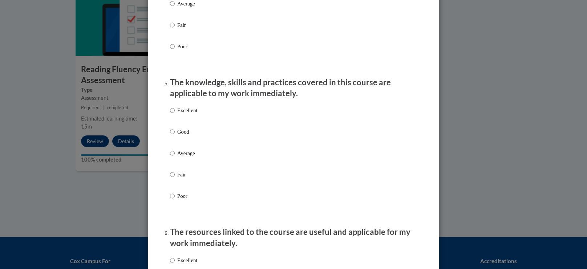
click at [176, 119] on label "Excellent" at bounding box center [183, 116] width 27 height 20
click at [175, 114] on input "Excellent" at bounding box center [172, 110] width 5 height 8
radio input "true"
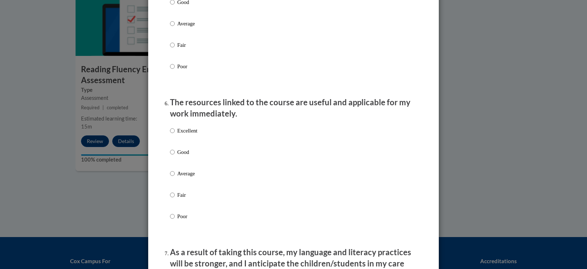
scroll to position [744, 0]
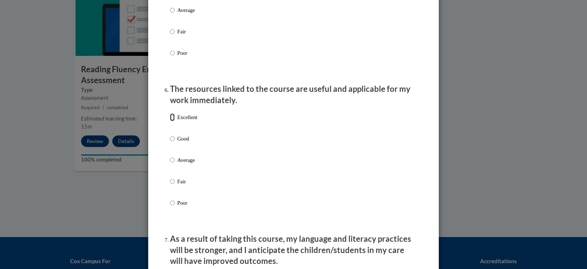
click at [174, 121] on input "Excellent" at bounding box center [172, 117] width 5 height 8
radio input "true"
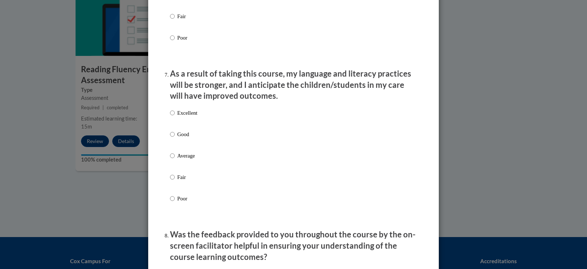
scroll to position [912, 0]
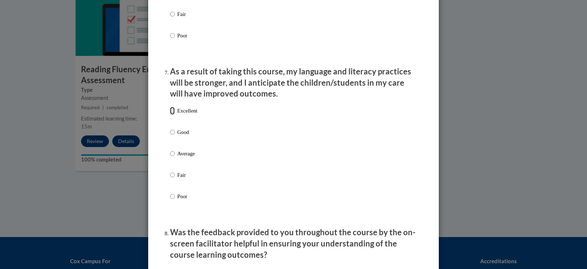
click at [171, 115] on input "Excellent" at bounding box center [172, 111] width 5 height 8
radio input "true"
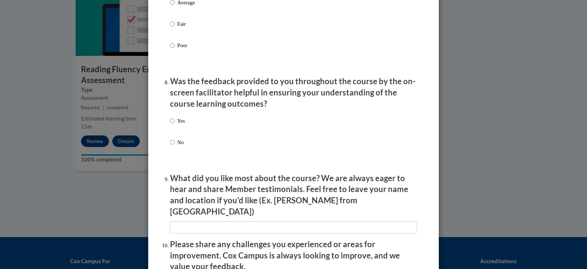
scroll to position [1065, 0]
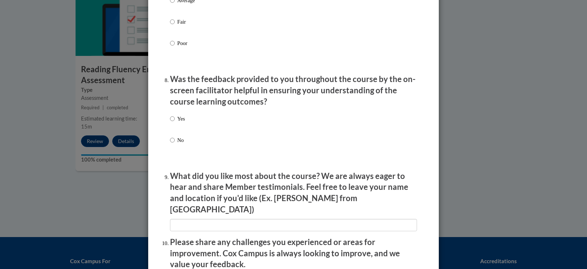
click at [175, 125] on label "Yes" at bounding box center [177, 125] width 15 height 20
click at [175, 123] on input "Yes" at bounding box center [172, 119] width 5 height 8
radio input "true"
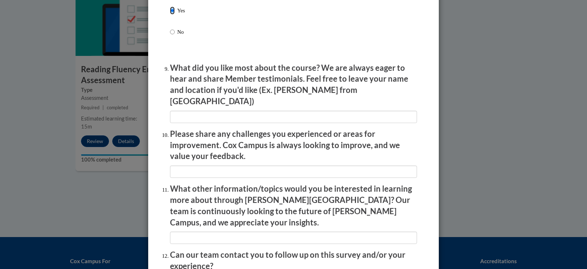
scroll to position [1175, 0]
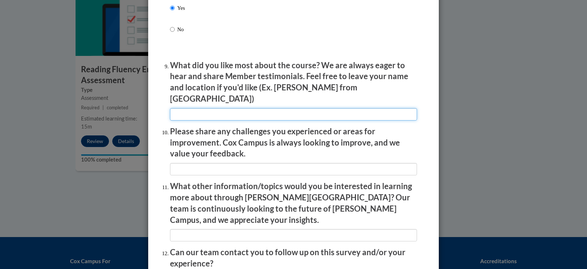
click at [191, 110] on input "textbox" at bounding box center [293, 114] width 247 height 12
type input "N/A"
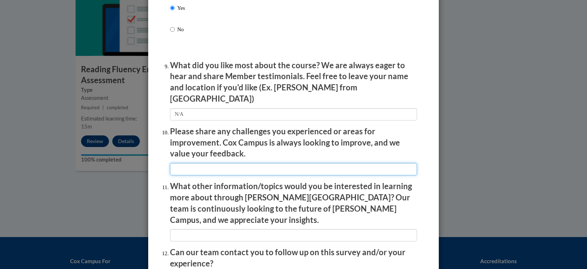
click at [185, 165] on input "textbox" at bounding box center [293, 169] width 247 height 12
type input "N/A"
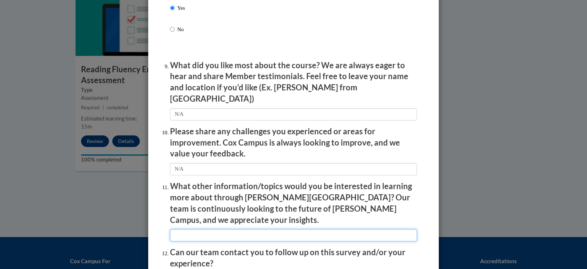
click at [192, 229] on input "textbox" at bounding box center [293, 235] width 247 height 12
type input "N/A"
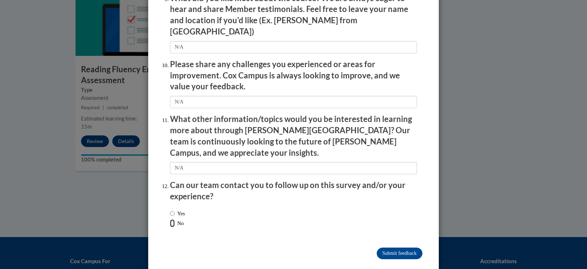
click at [173, 219] on input "No" at bounding box center [172, 223] width 5 height 8
radio input "true"
click at [383, 248] on input "Submit feedback" at bounding box center [399, 254] width 46 height 12
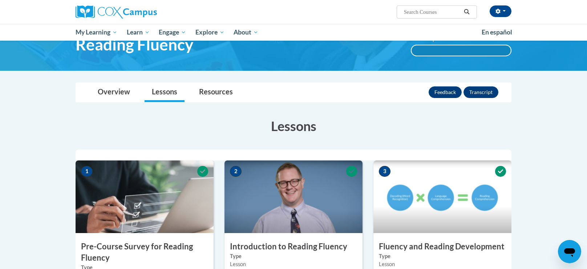
scroll to position [0, 0]
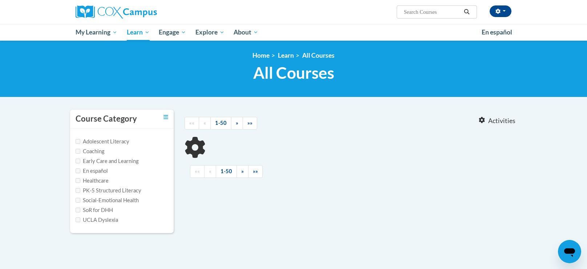
type input "vocabulary instruction"
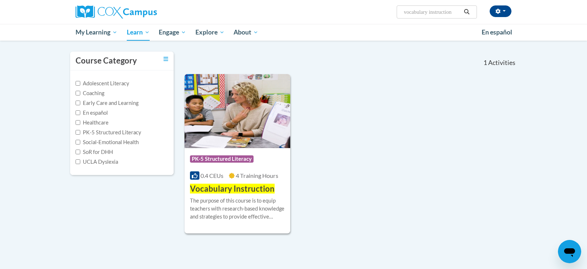
scroll to position [57, 0]
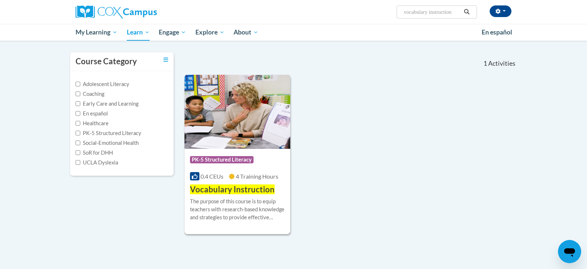
click at [224, 209] on div "The purpose of this course is to equip teachers with research-based knowledge a…" at bounding box center [237, 209] width 95 height 24
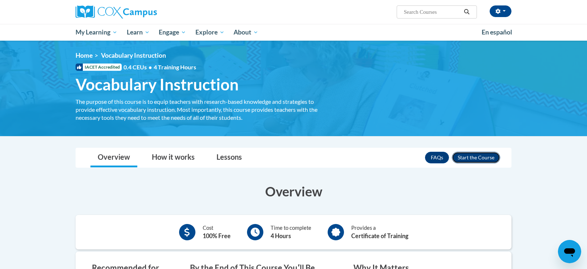
click at [468, 159] on button "Enroll" at bounding box center [476, 158] width 48 height 12
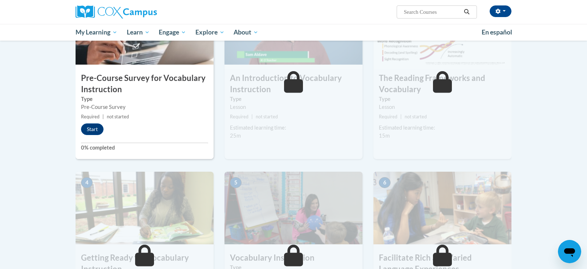
scroll to position [208, 0]
